Goal: Information Seeking & Learning: Learn about a topic

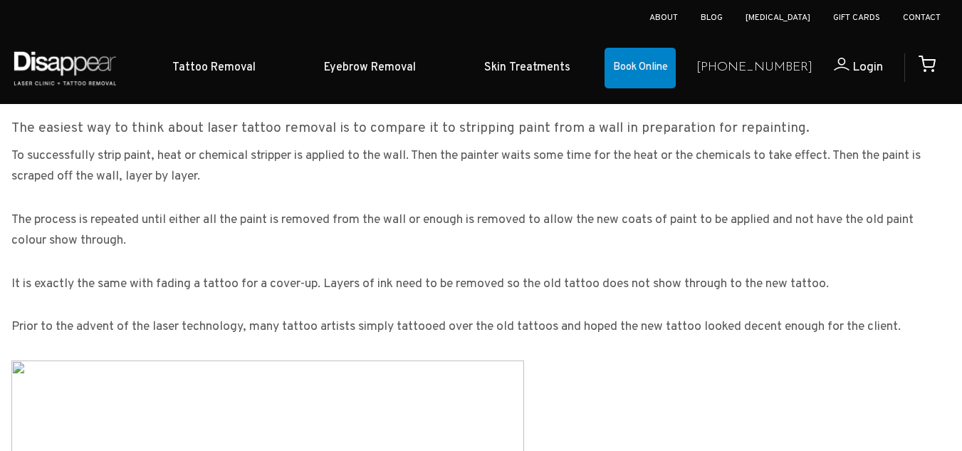
scroll to position [1182, 0]
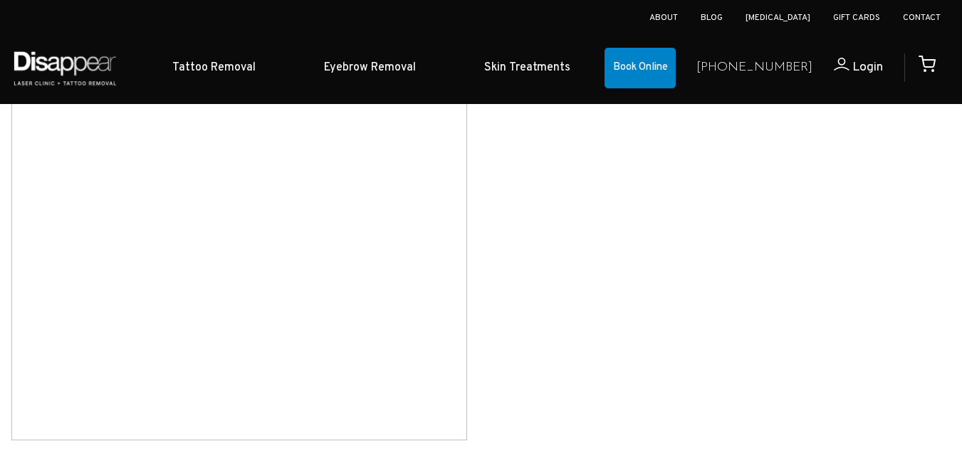
scroll to position [2466, 0]
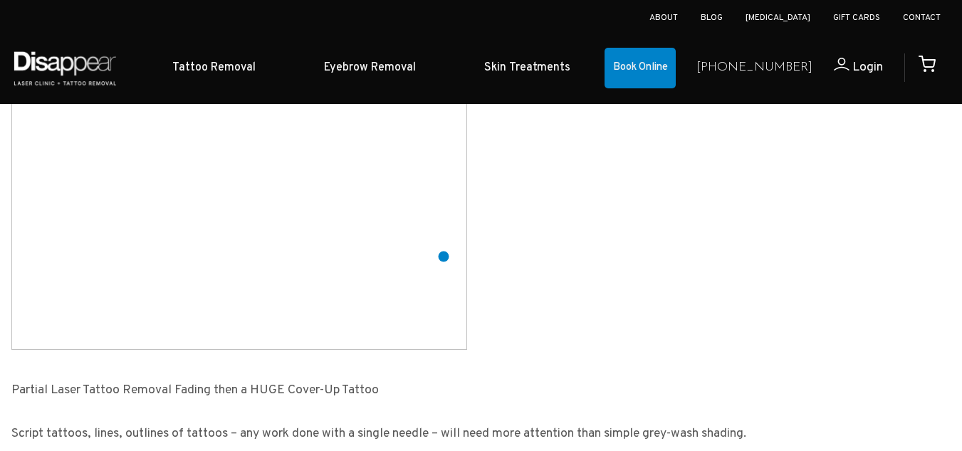
click at [444, 256] on img at bounding box center [239, 122] width 456 height 456
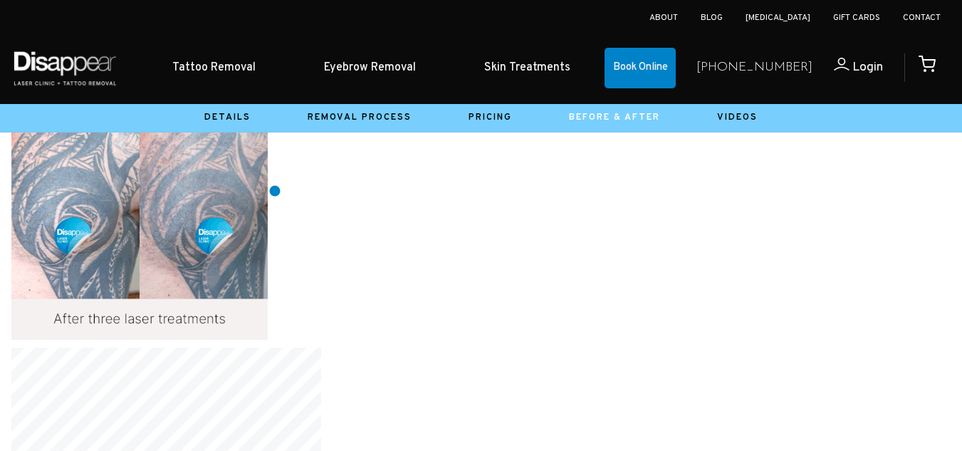
click at [268, 191] on img at bounding box center [139, 211] width 256 height 256
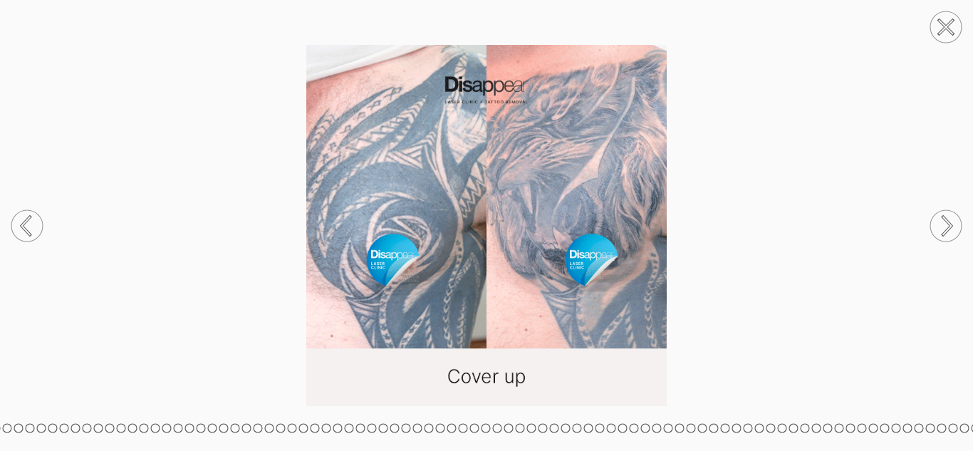
click at [945, 226] on circle at bounding box center [945, 225] width 31 height 31
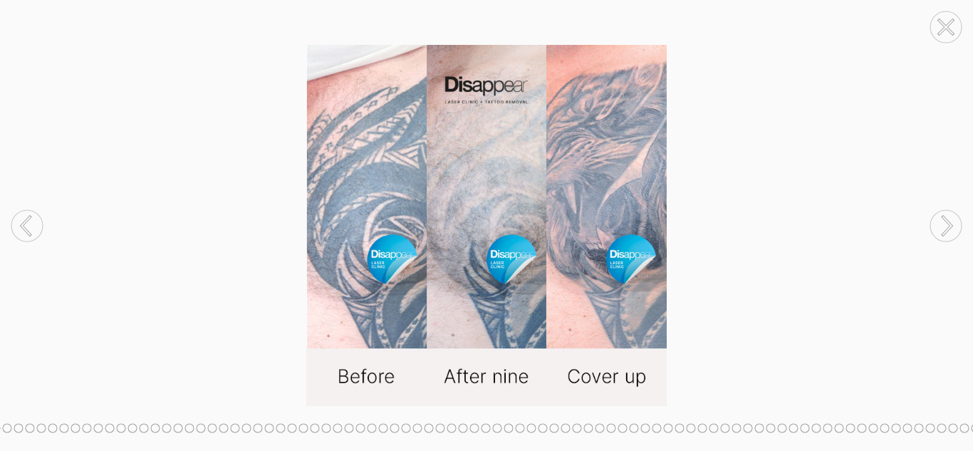
click at [945, 226] on circle at bounding box center [945, 225] width 31 height 31
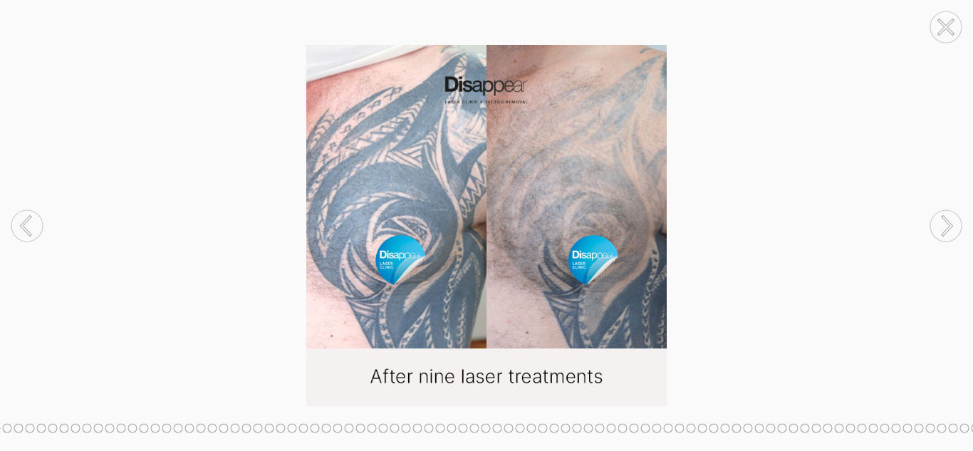
click at [945, 226] on circle at bounding box center [945, 225] width 31 height 31
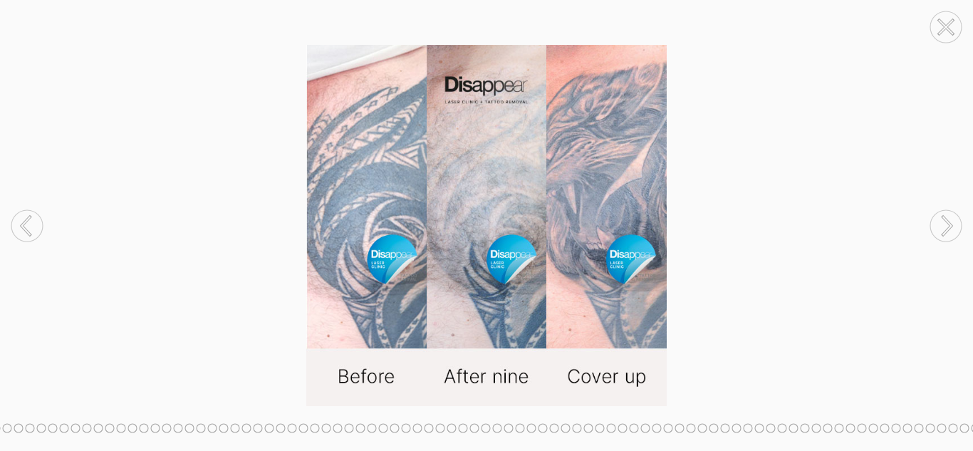
click at [945, 226] on circle at bounding box center [945, 225] width 31 height 31
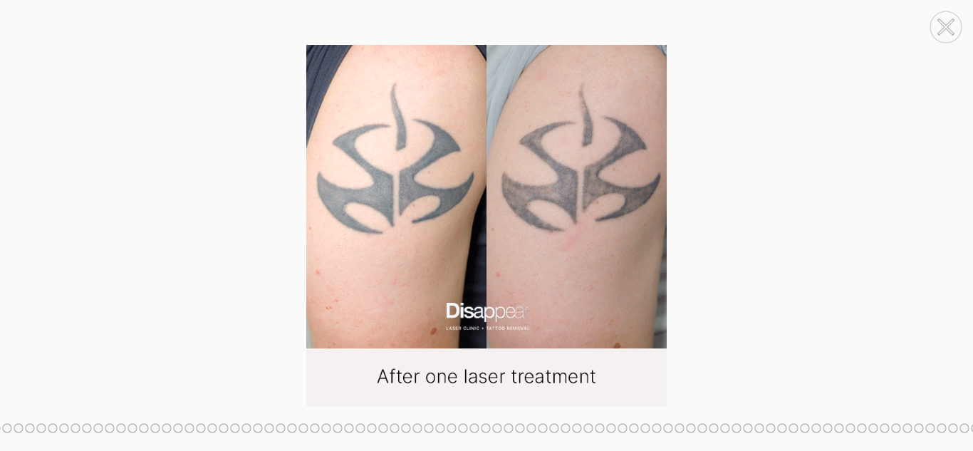
click at [945, 226] on circle at bounding box center [945, 225] width 31 height 31
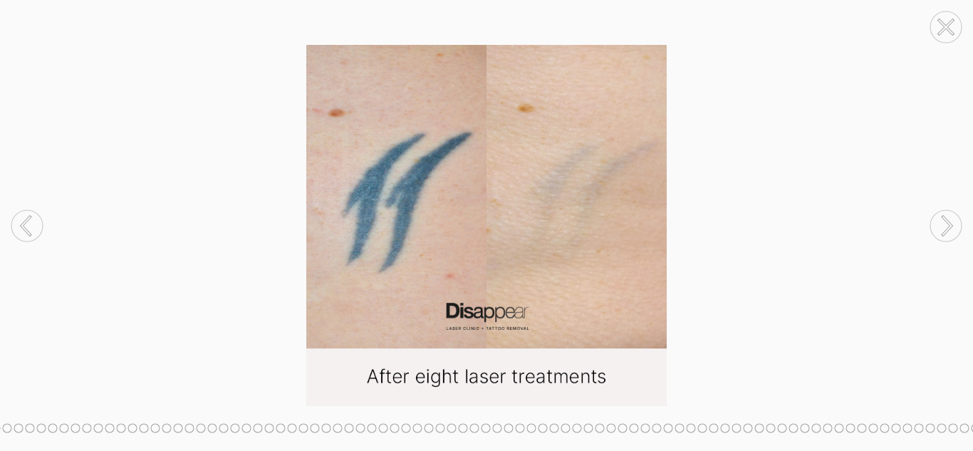
click at [945, 226] on circle at bounding box center [945, 225] width 31 height 31
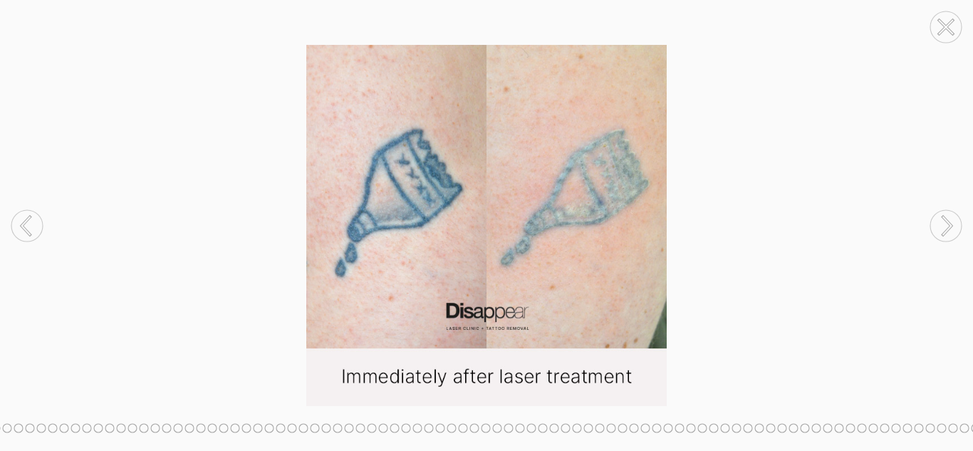
click at [945, 226] on circle at bounding box center [945, 225] width 31 height 31
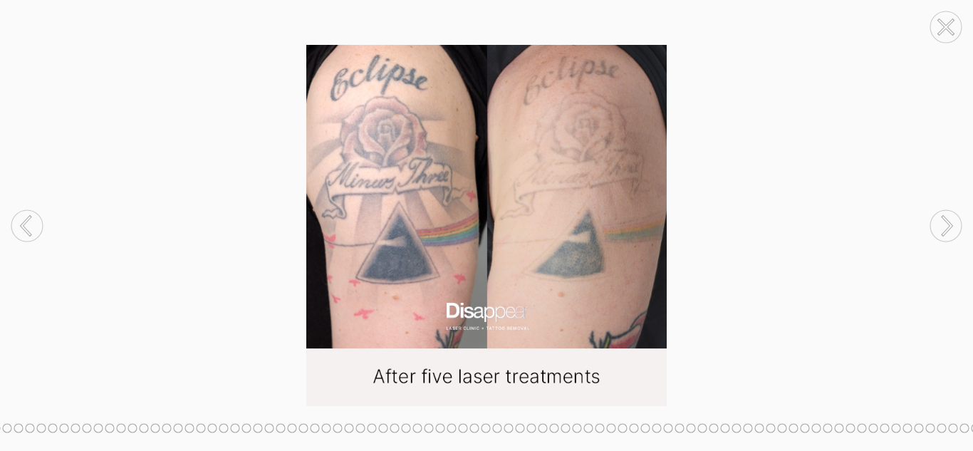
click at [945, 226] on circle at bounding box center [945, 225] width 31 height 31
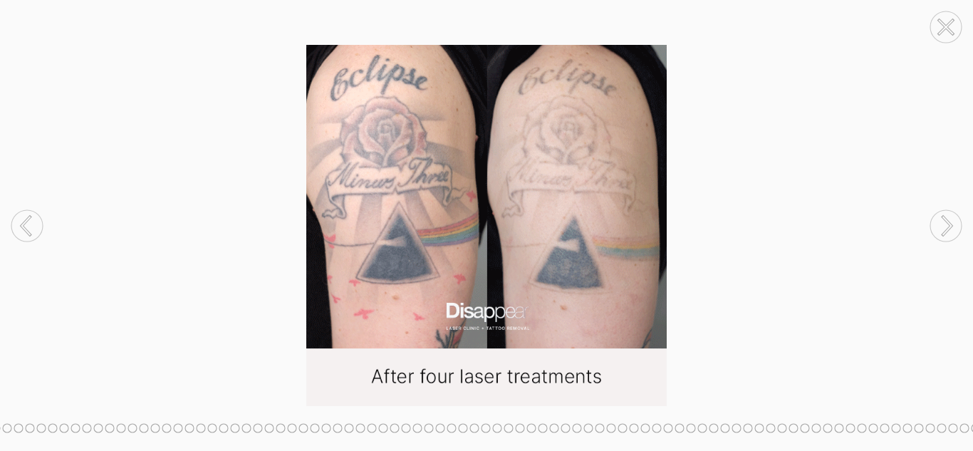
click at [945, 226] on circle at bounding box center [945, 225] width 31 height 31
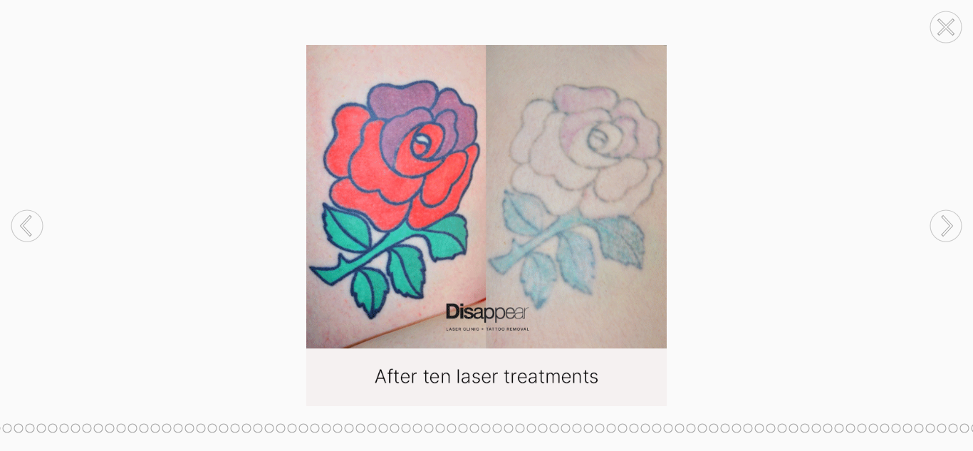
click at [945, 226] on circle at bounding box center [945, 225] width 31 height 31
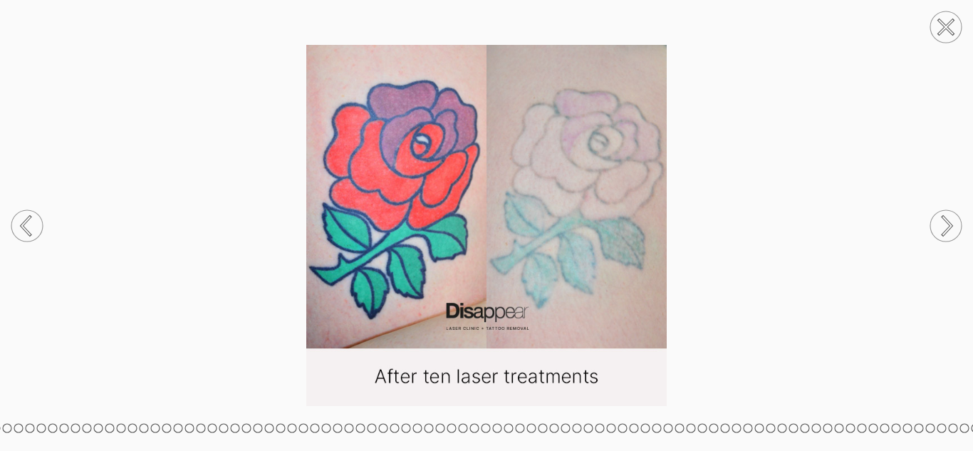
click at [945, 226] on circle at bounding box center [945, 225] width 31 height 31
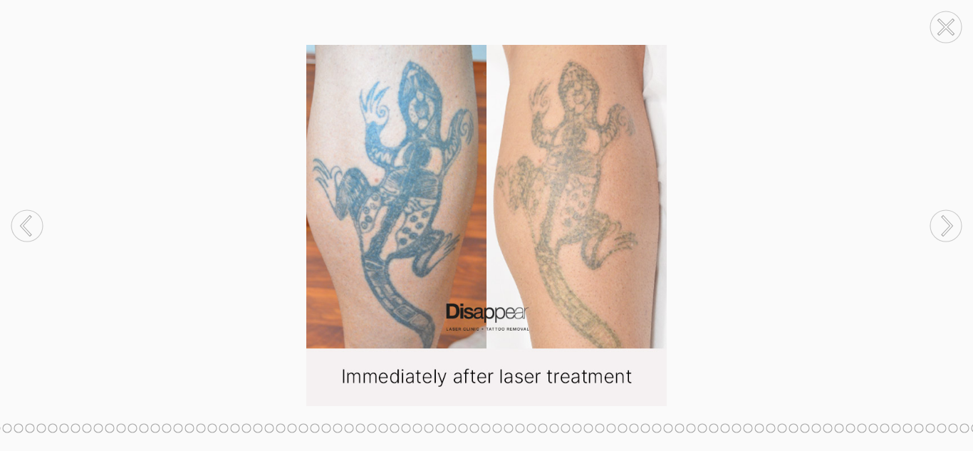
click at [945, 226] on circle at bounding box center [945, 225] width 31 height 31
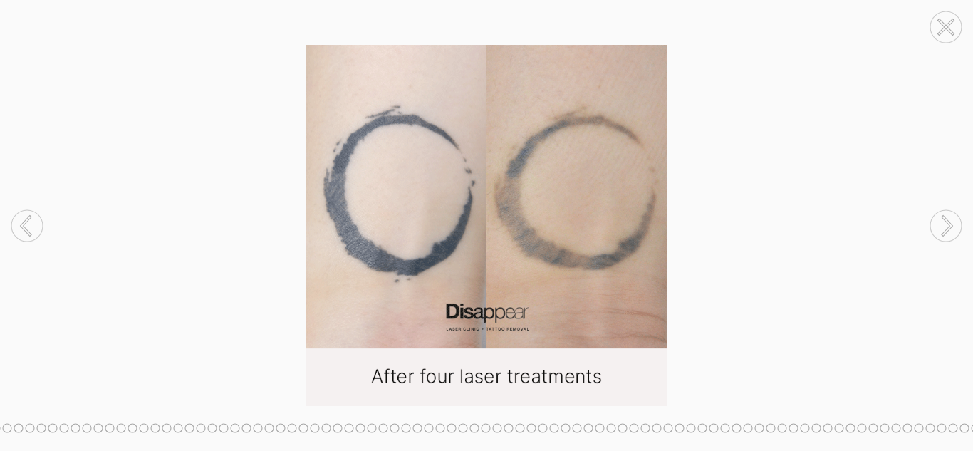
click at [945, 226] on circle at bounding box center [945, 225] width 31 height 31
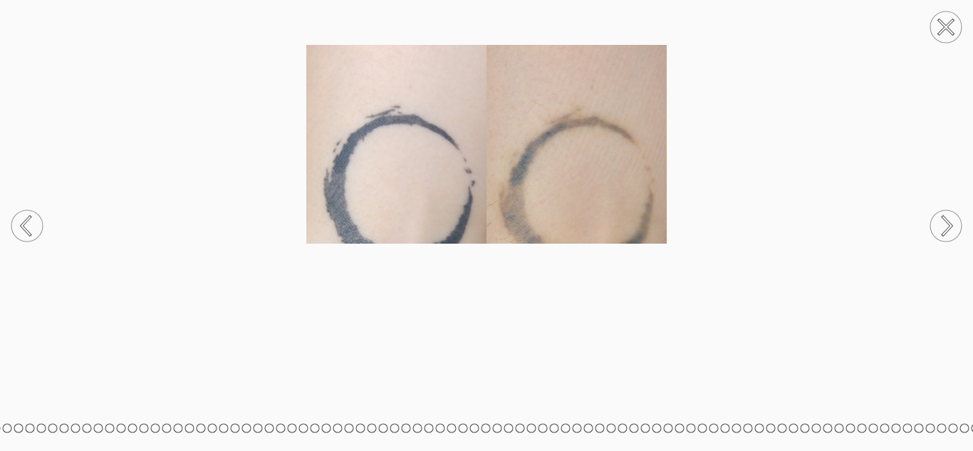
click at [945, 226] on circle at bounding box center [945, 225] width 31 height 31
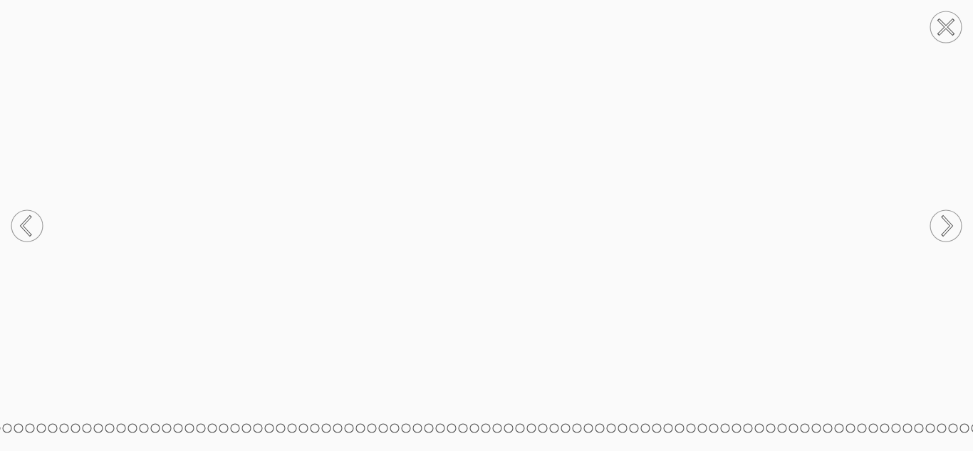
click at [945, 226] on circle at bounding box center [945, 225] width 31 height 31
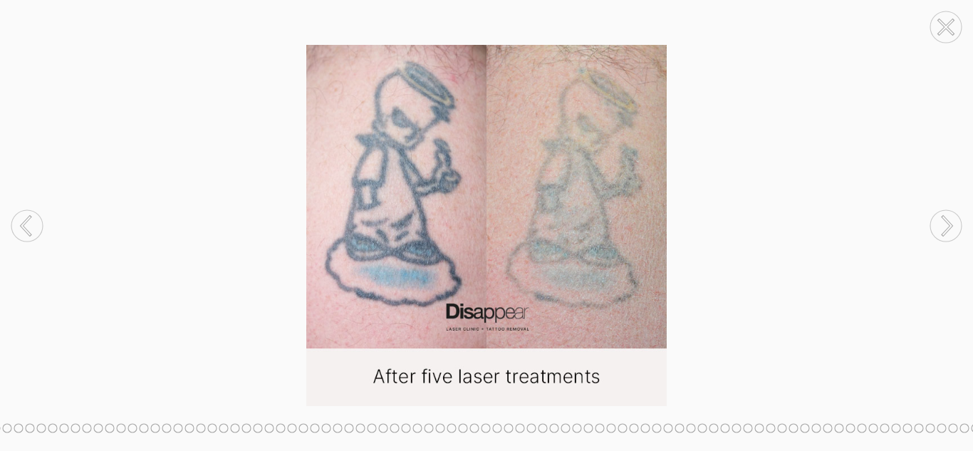
click at [945, 226] on circle at bounding box center [945, 225] width 31 height 31
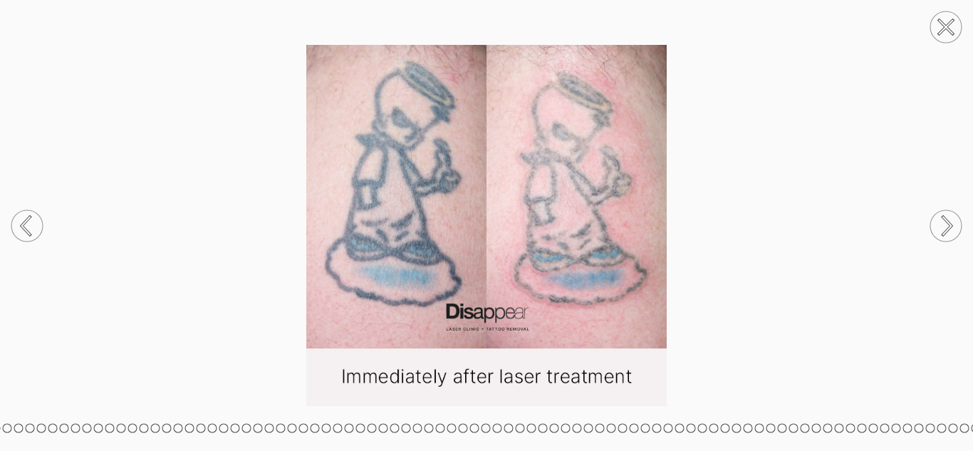
click at [945, 226] on circle at bounding box center [945, 225] width 31 height 31
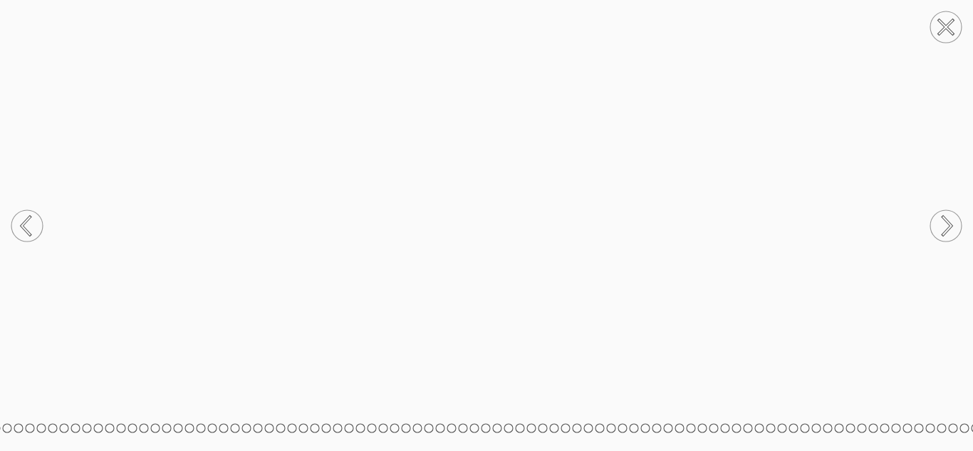
click at [945, 226] on circle at bounding box center [945, 225] width 31 height 31
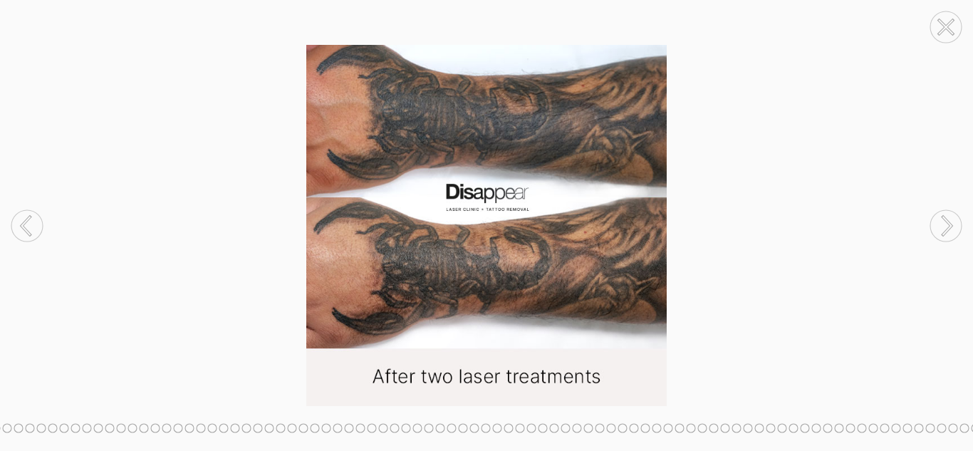
click at [945, 226] on circle at bounding box center [945, 225] width 31 height 31
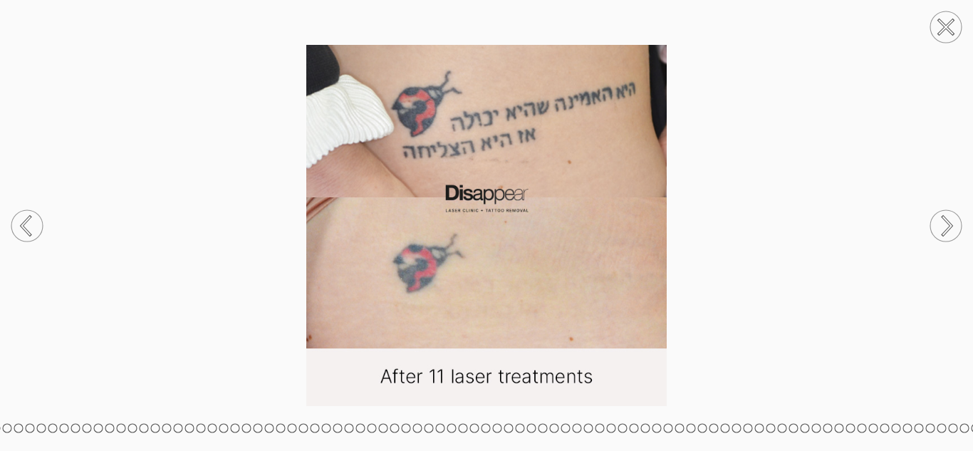
click at [945, 226] on circle at bounding box center [945, 225] width 31 height 31
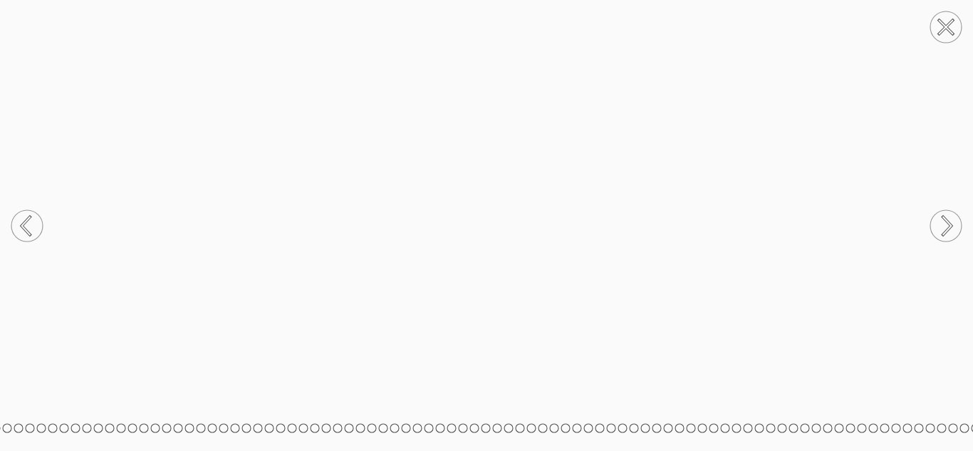
click at [945, 226] on circle at bounding box center [945, 225] width 31 height 31
